Goal: Task Accomplishment & Management: Use online tool/utility

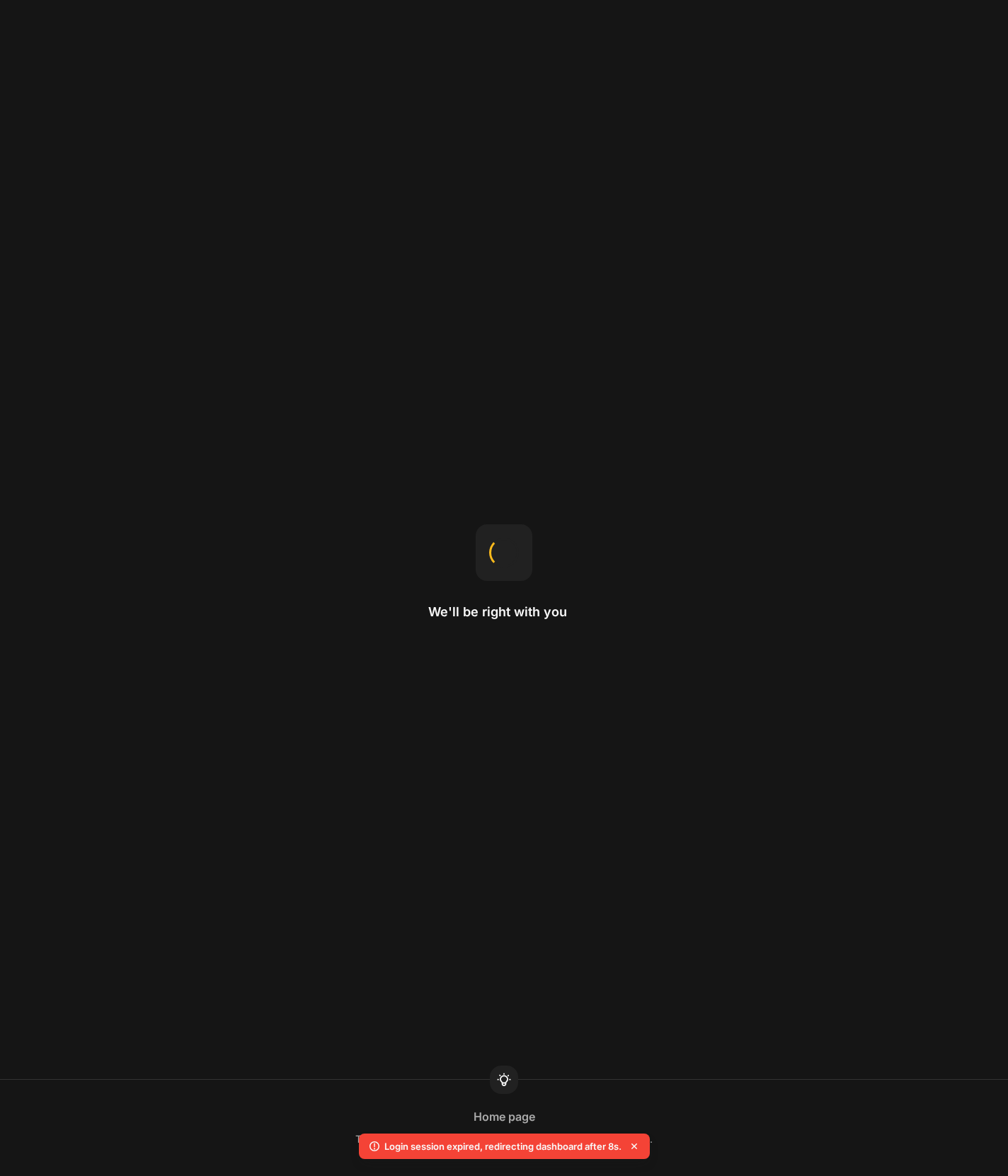
click at [584, 342] on div "We'll be right with you Home page The homepage is the first page you see when v…" at bounding box center [504, 588] width 1008 height 1176
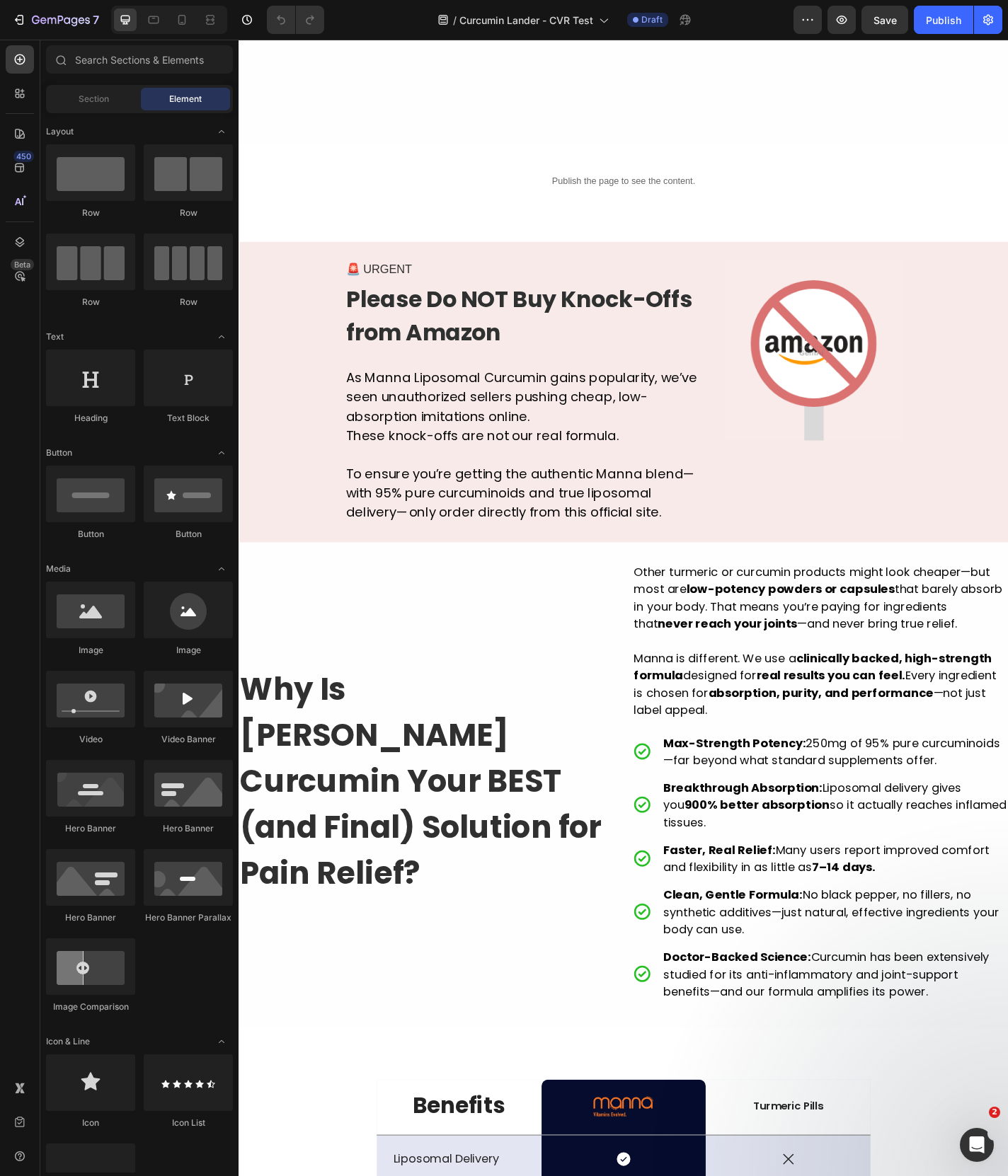
scroll to position [6771, 0]
